Goal: Check status: Check status

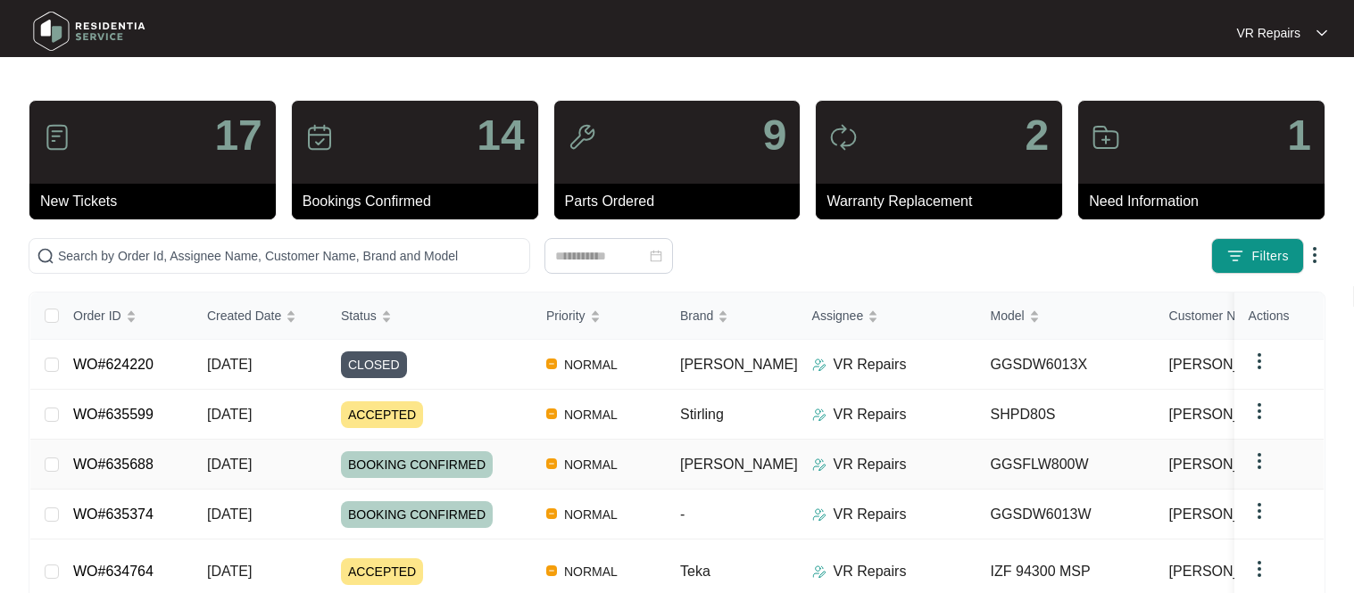
scroll to position [80, 0]
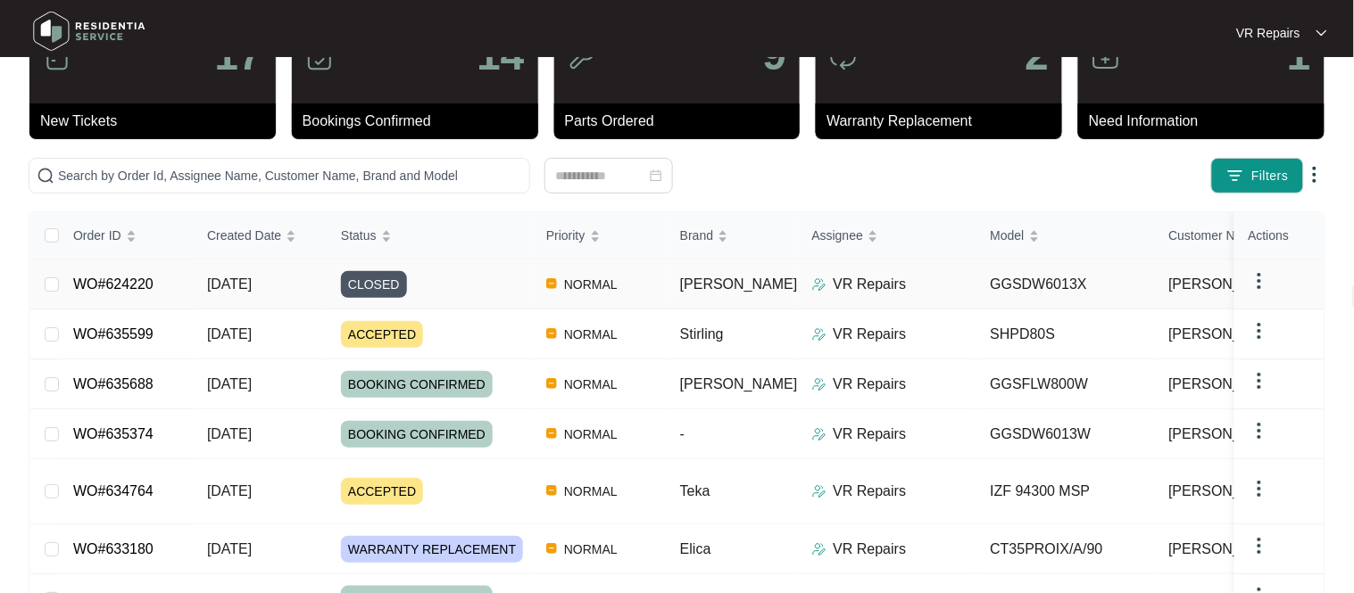
click at [162, 286] on td "WO#624220" at bounding box center [126, 285] width 134 height 50
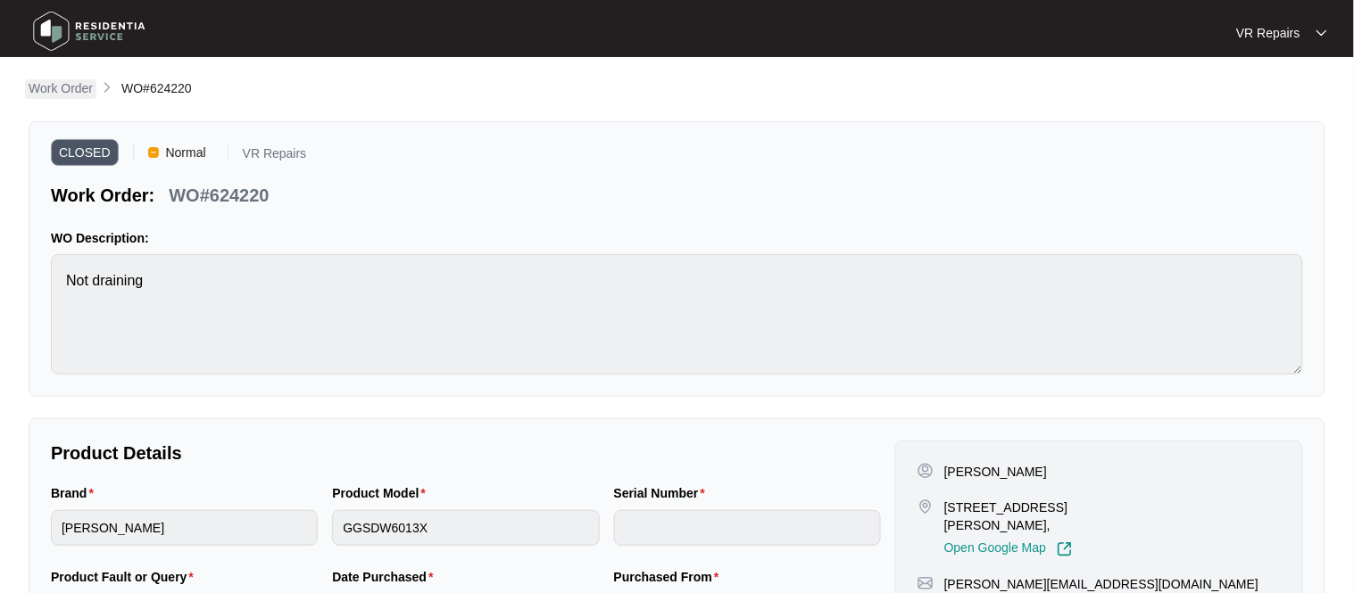
click at [68, 88] on p "Work Order" at bounding box center [61, 88] width 64 height 18
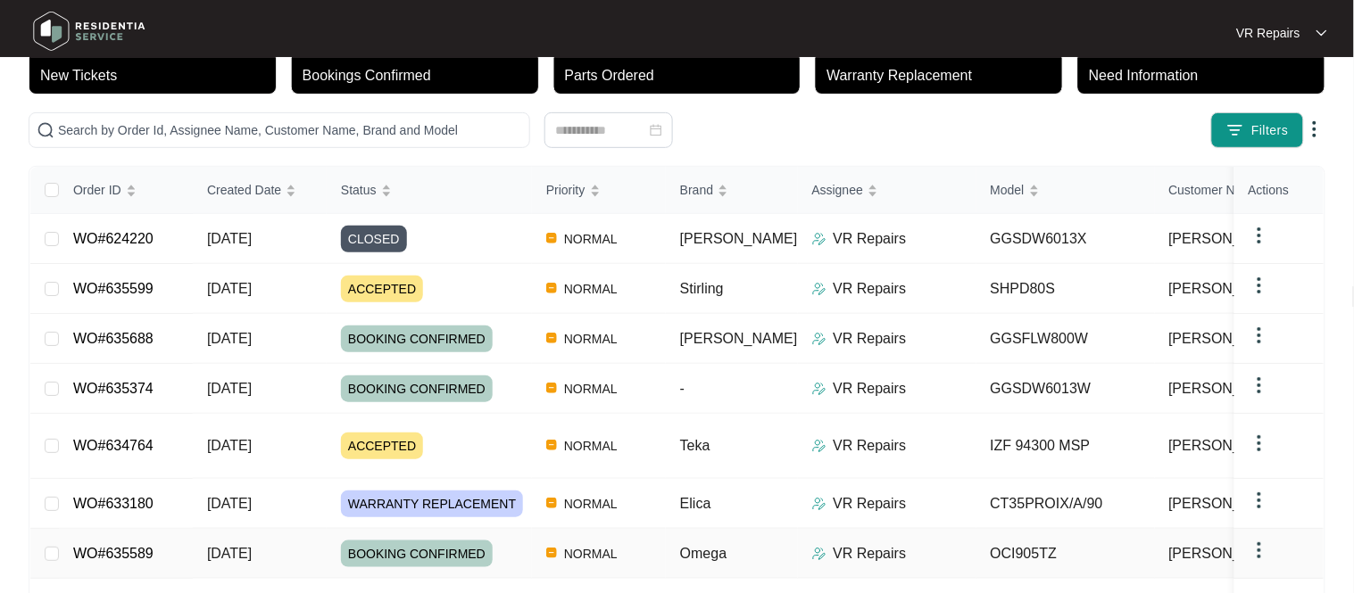
scroll to position [112, 0]
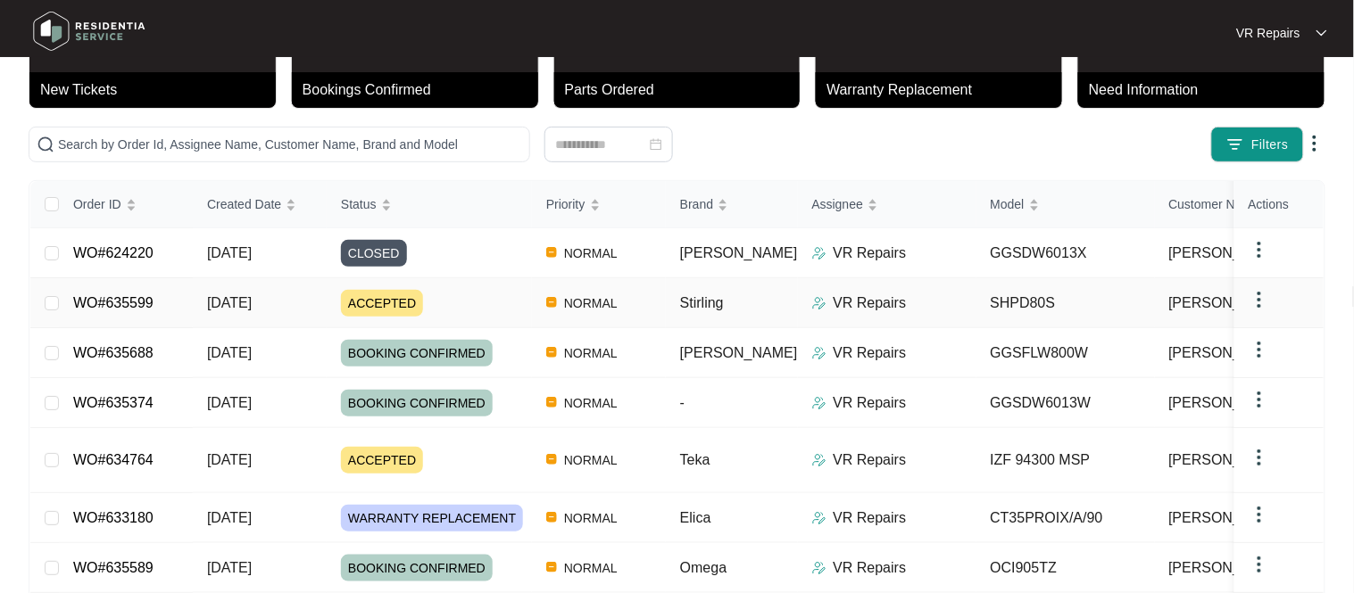
click at [147, 311] on link "WO#635599" at bounding box center [113, 302] width 80 height 15
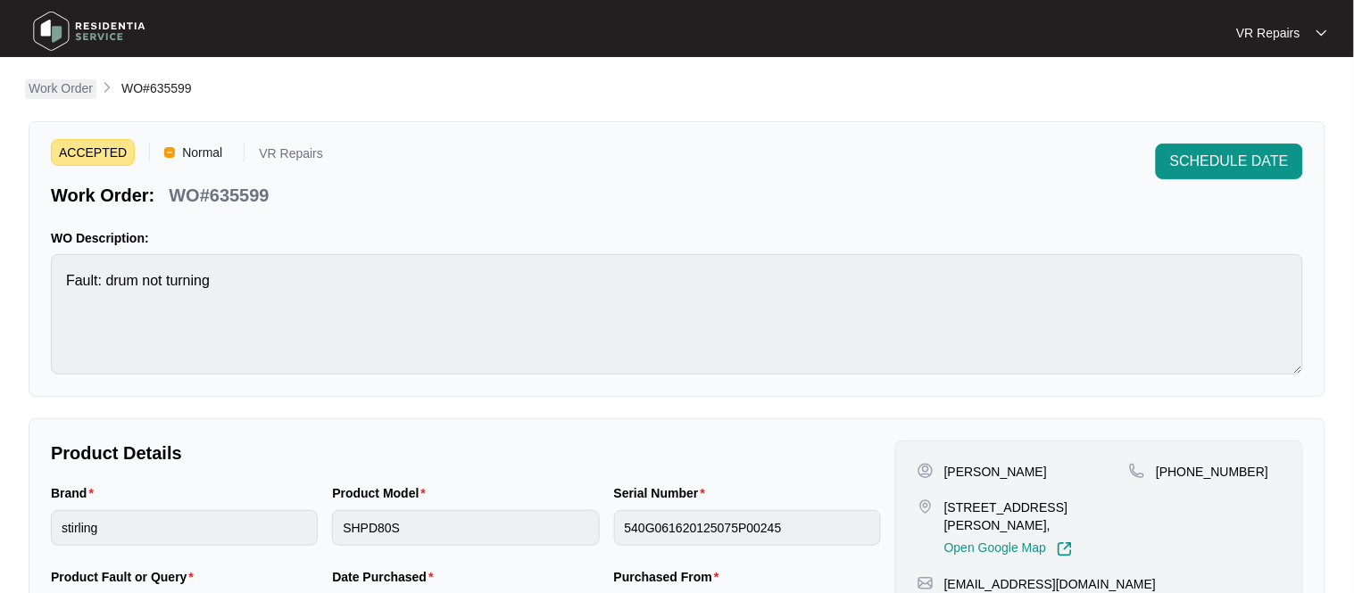
click at [71, 91] on p "Work Order" at bounding box center [61, 88] width 64 height 18
